Goal: Navigation & Orientation: Understand site structure

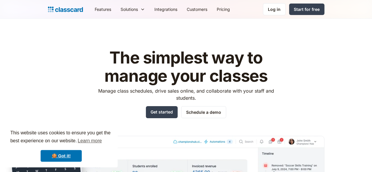
click at [48, 11] on img at bounding box center [65, 9] width 35 height 8
click at [48, 8] on img at bounding box center [65, 9] width 35 height 8
click at [253, 21] on header "The simplest way to manage your classes Manage class schedules, drive sales onl…" at bounding box center [186, 136] width 372 height 235
